Goal: Task Accomplishment & Management: Use online tool/utility

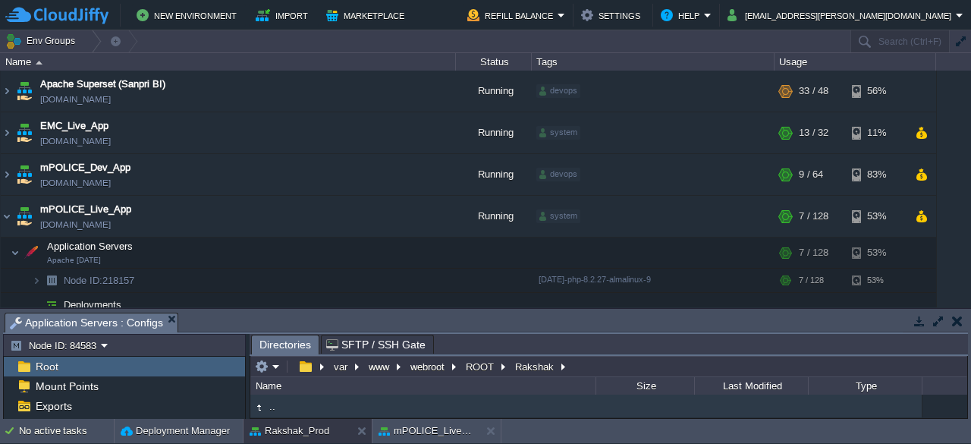
scroll to position [209, 0]
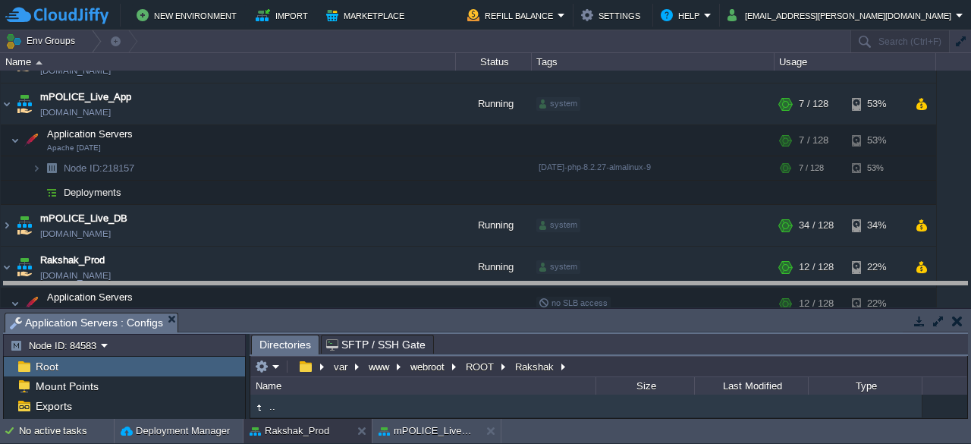
drag, startPoint x: 676, startPoint y: 328, endPoint x: 651, endPoint y: 279, distance: 54.6
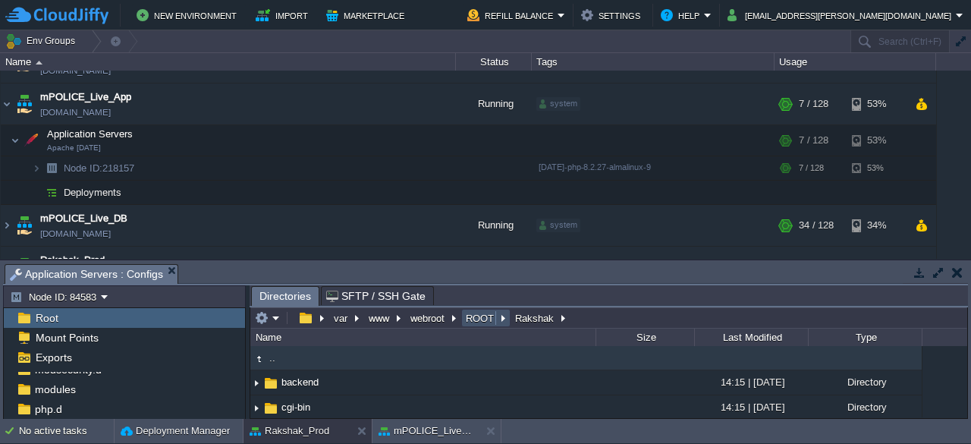
click at [477, 320] on button "ROOT" at bounding box center [480, 318] width 34 height 14
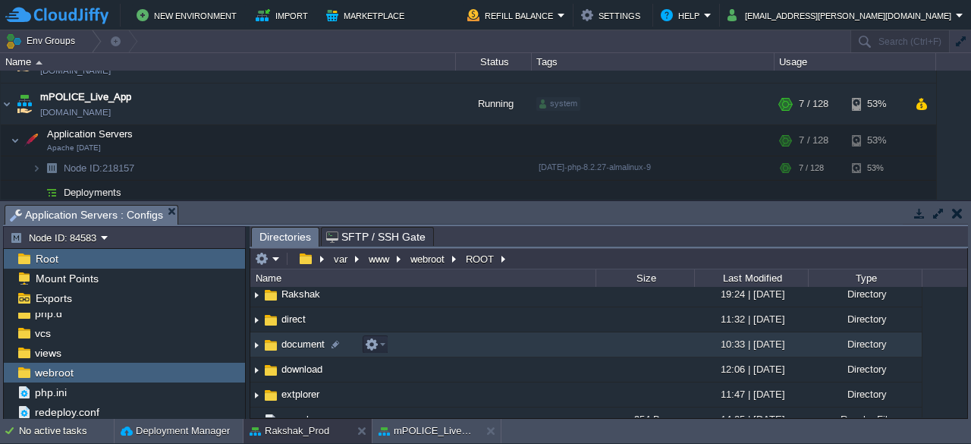
scroll to position [55, 0]
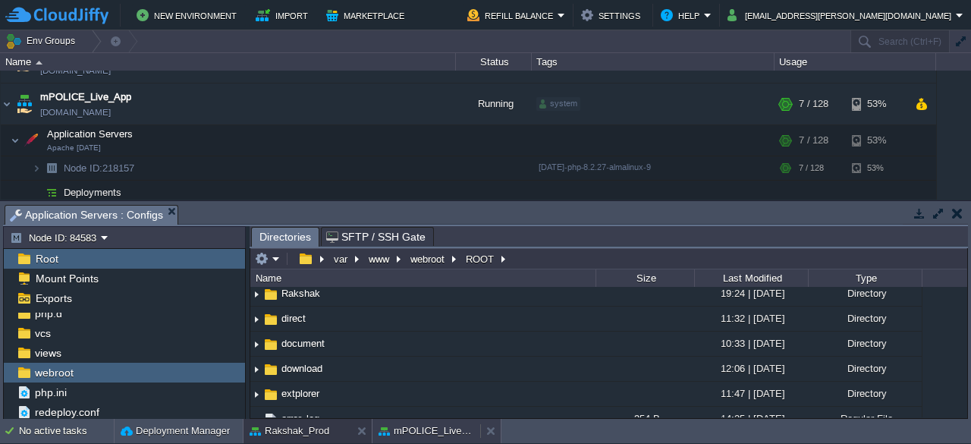
click at [429, 431] on button "mPOLICE_Live_App" at bounding box center [426, 430] width 96 height 15
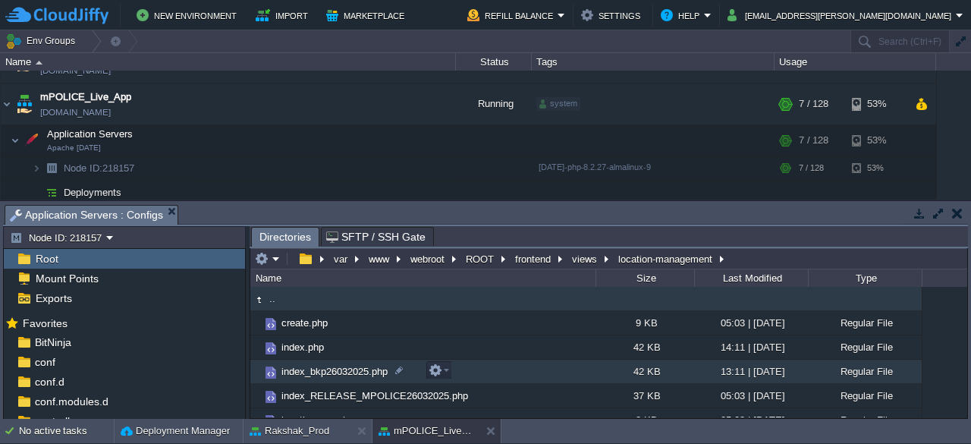
scroll to position [109, 0]
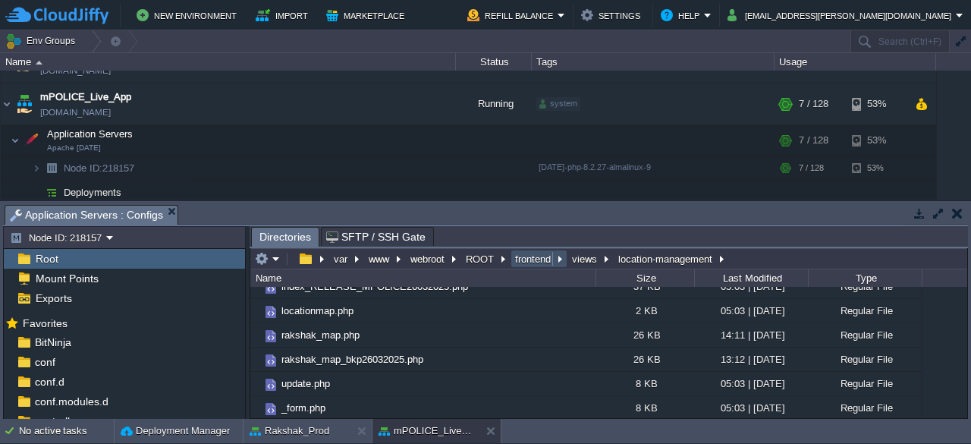
click at [535, 256] on button "frontend" at bounding box center [534, 259] width 42 height 14
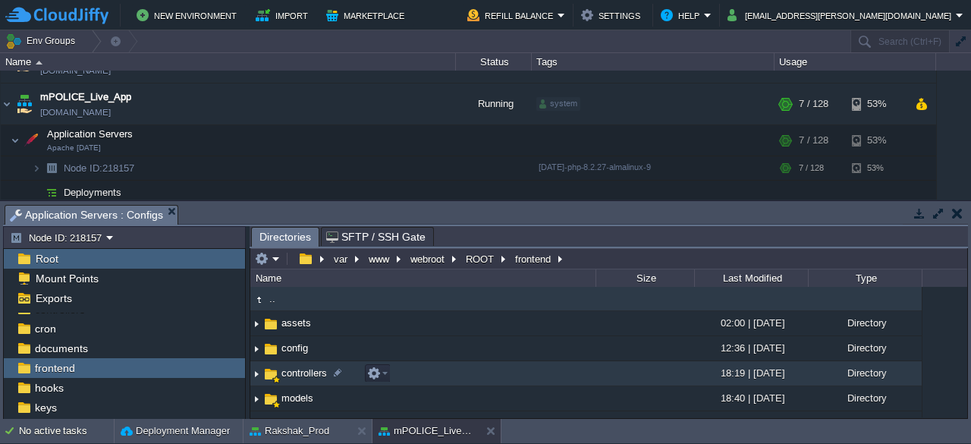
scroll to position [39, 0]
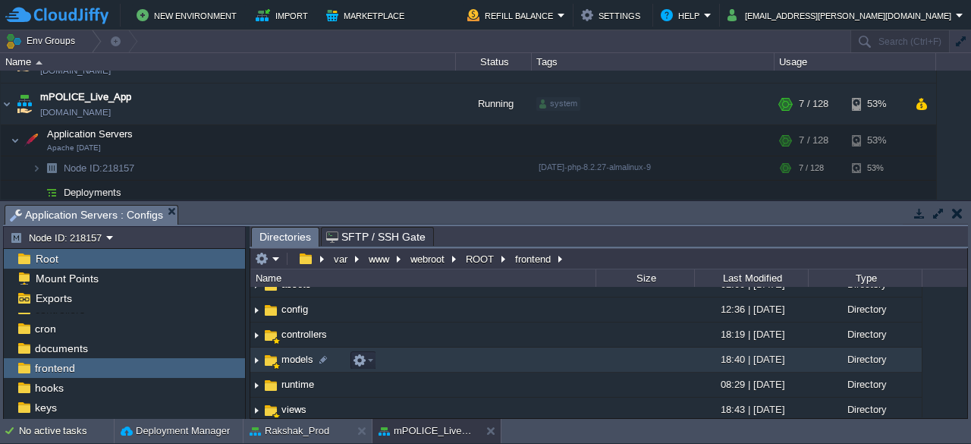
click at [288, 365] on span "models" at bounding box center [297, 359] width 36 height 13
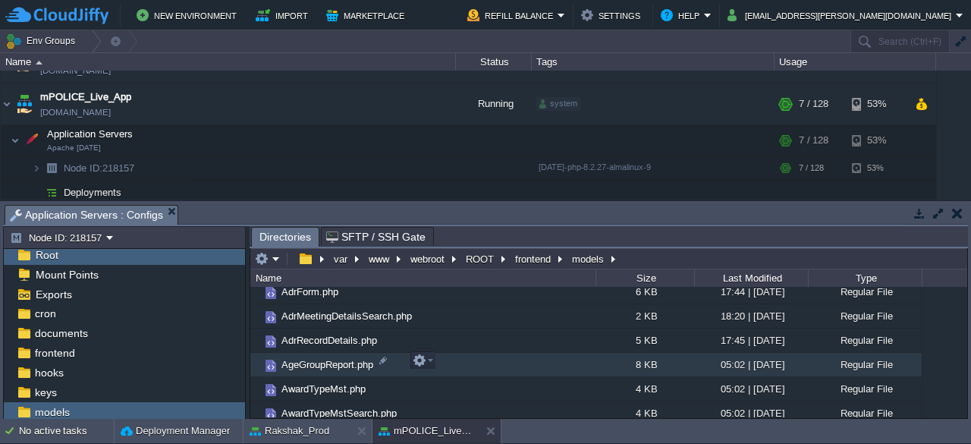
scroll to position [283, 0]
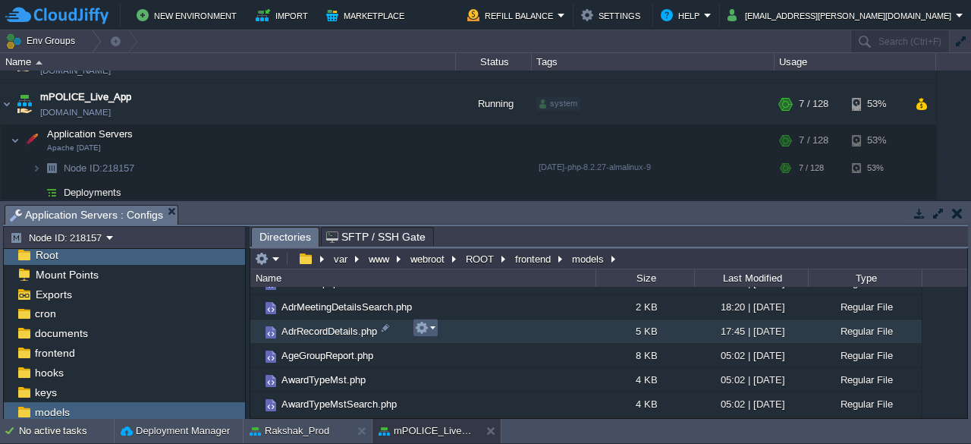
click at [432, 327] on em at bounding box center [425, 328] width 20 height 14
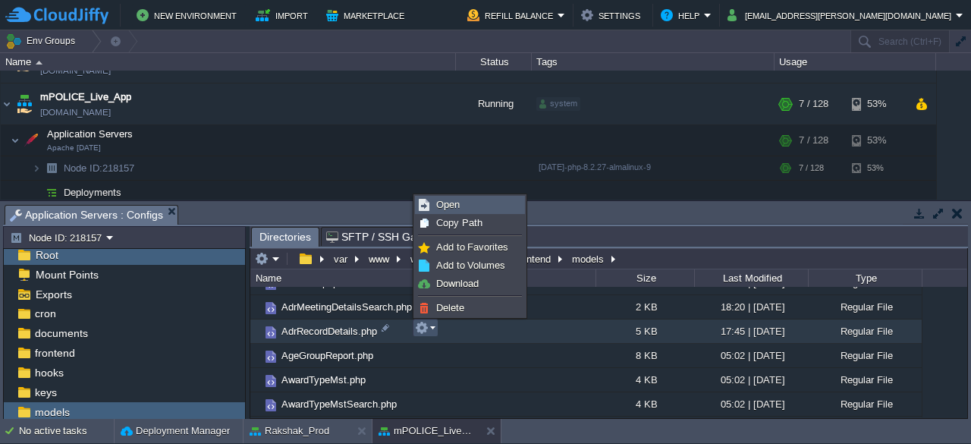
click at [453, 207] on span "Open" at bounding box center [448, 204] width 24 height 11
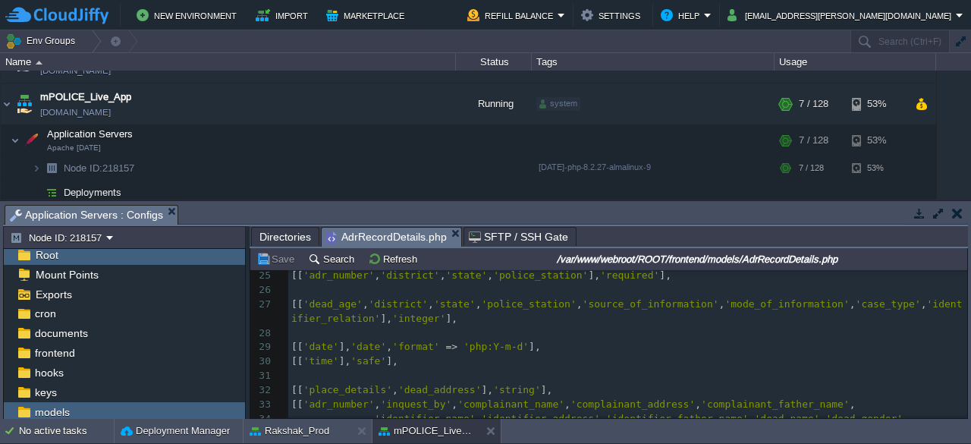
scroll to position [0, 0]
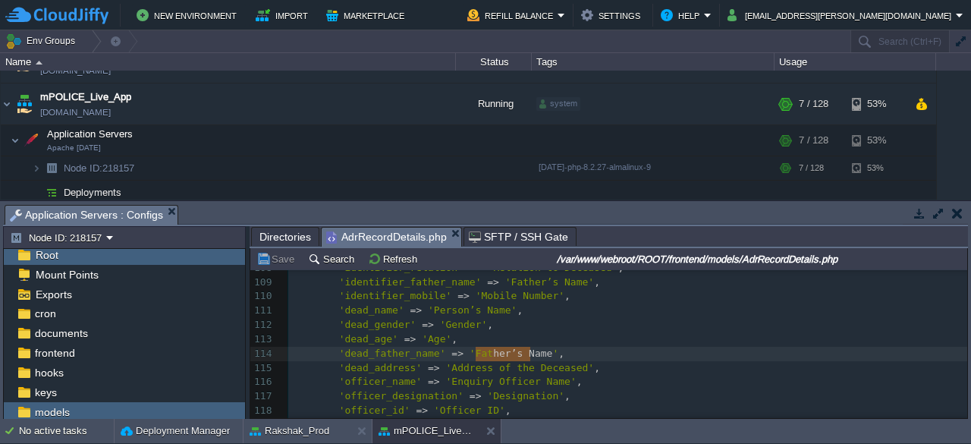
type textarea "Father’s Name"
drag, startPoint x: 532, startPoint y: 352, endPoint x: 460, endPoint y: 353, distance: 72.1
paste textarea
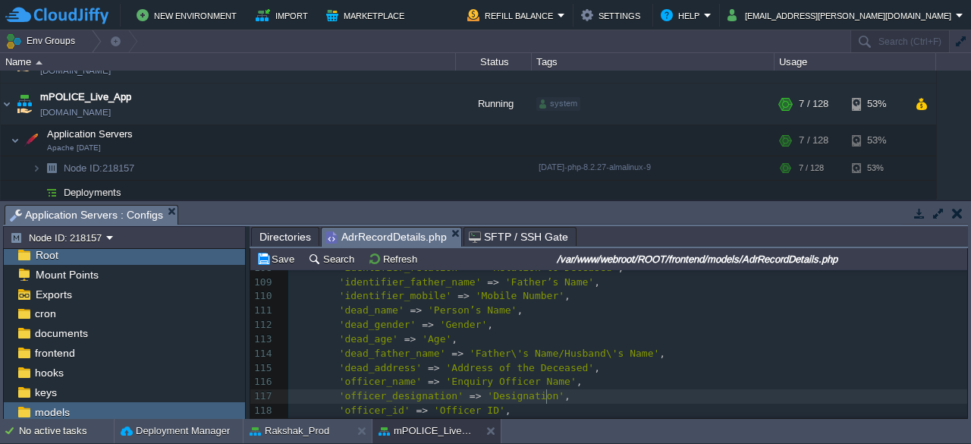
click at [610, 389] on pre "'officer_designation' => 'Designation' ," at bounding box center [627, 396] width 679 height 14
click at [280, 259] on button "Save" at bounding box center [277, 259] width 42 height 14
click at [281, 260] on button "Save" at bounding box center [277, 259] width 42 height 14
